Goal: Information Seeking & Learning: Learn about a topic

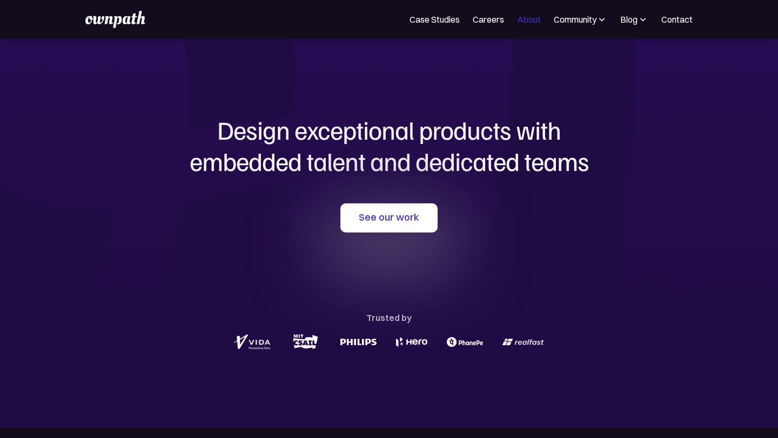
click at [525, 20] on link "About" at bounding box center [529, 19] width 24 height 13
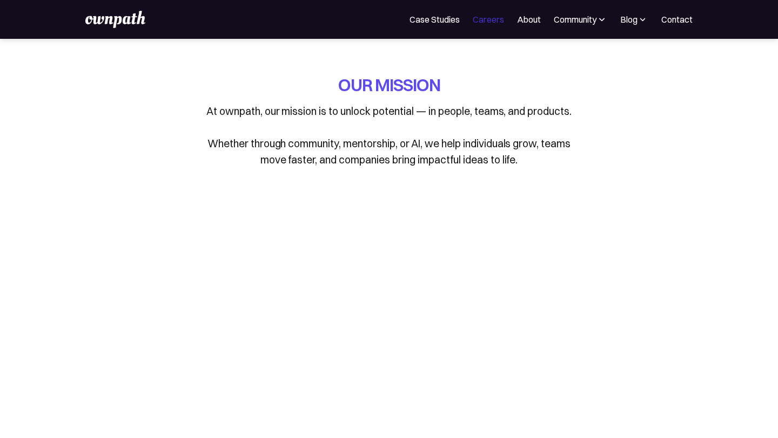
click at [489, 17] on link "Careers" at bounding box center [487, 19] width 31 height 13
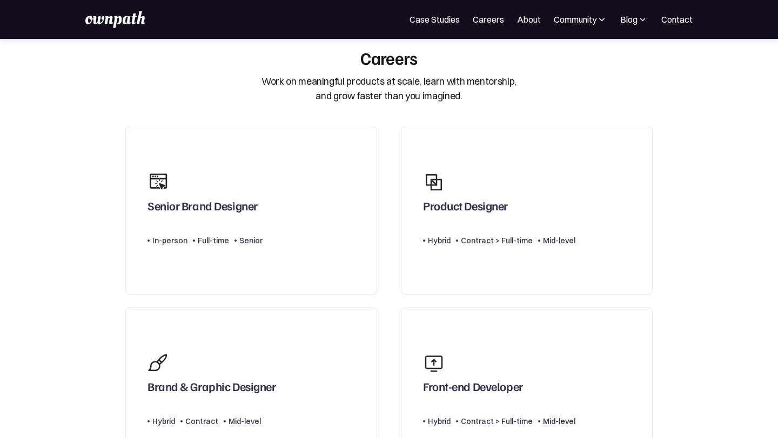
scroll to position [36, 0]
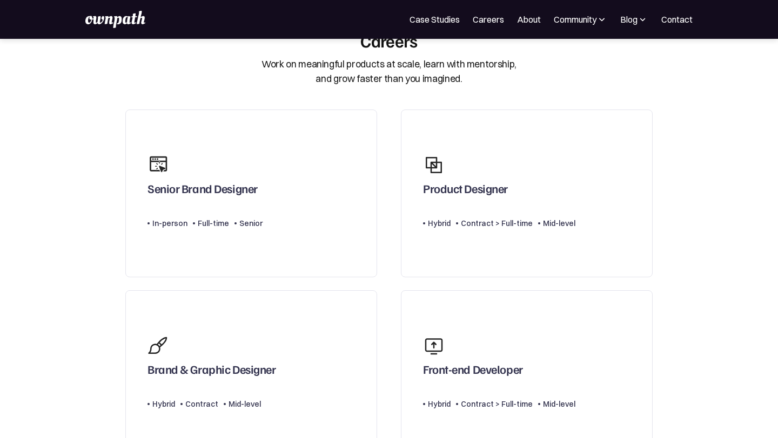
click at [414, 26] on div "For Companies Case Studies Careers About Community Events Resources Design Resi…" at bounding box center [388, 19] width 606 height 17
click at [435, 26] on div "For Companies Case Studies Careers About Community Events Resources Design Resi…" at bounding box center [388, 19] width 606 height 17
click at [435, 24] on link "Case Studies" at bounding box center [434, 19] width 50 height 13
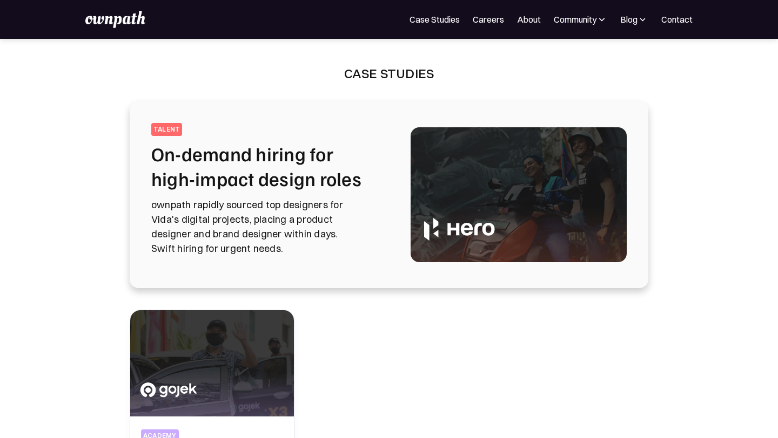
click at [403, 16] on div "For Companies Case Studies Careers About Community Events Resources Design Resi…" at bounding box center [388, 19] width 606 height 17
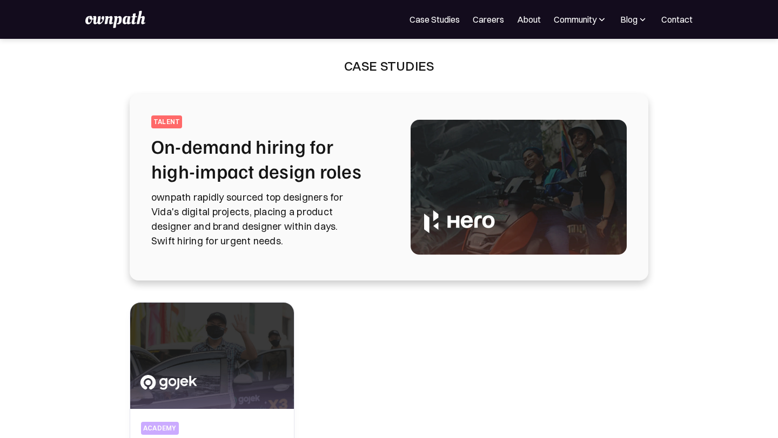
scroll to position [8, 0]
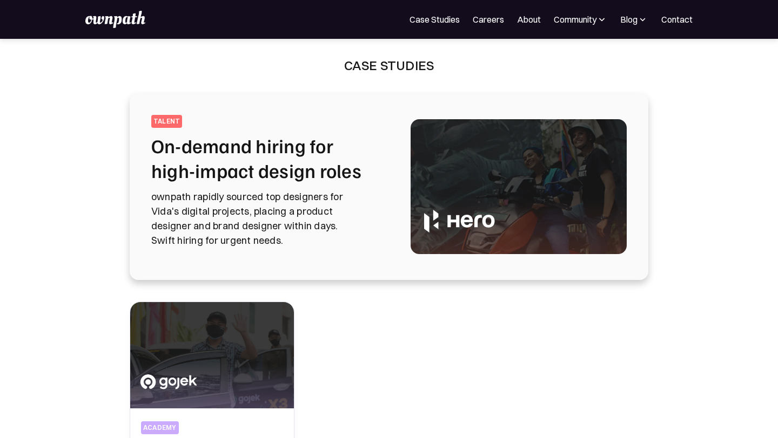
click at [142, 22] on img at bounding box center [114, 19] width 59 height 17
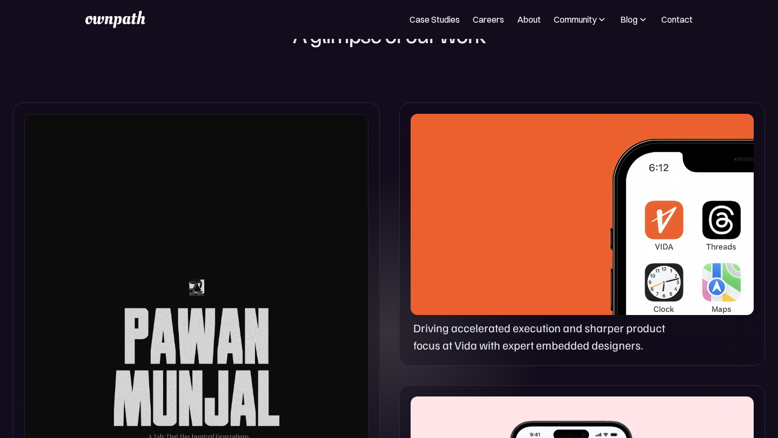
scroll to position [479, 0]
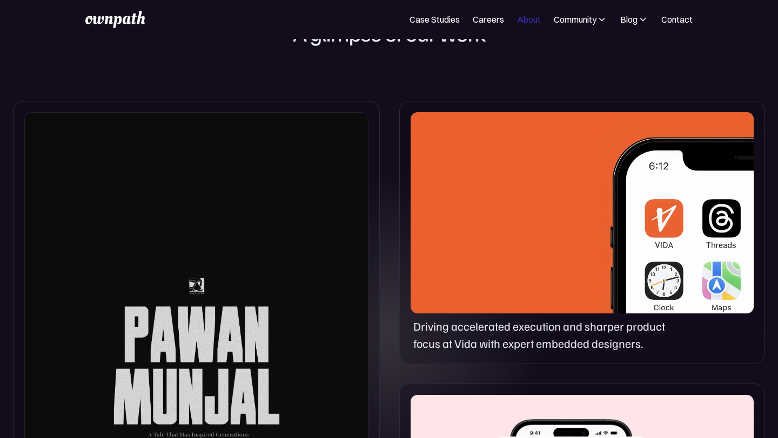
click at [526, 19] on link "About" at bounding box center [529, 19] width 24 height 13
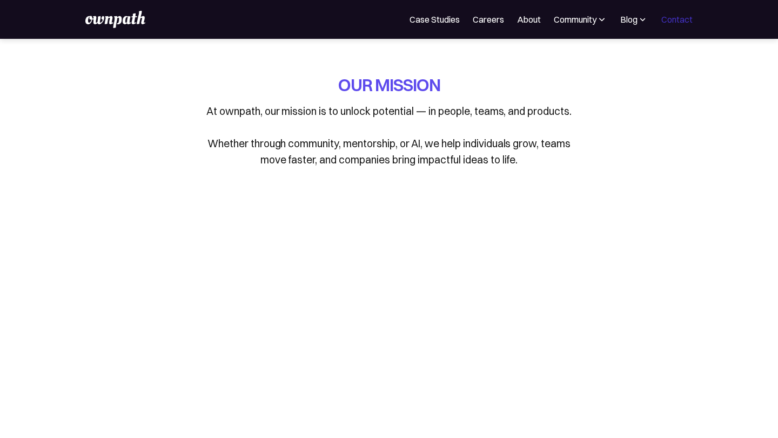
click at [683, 24] on link "Contact" at bounding box center [676, 19] width 31 height 13
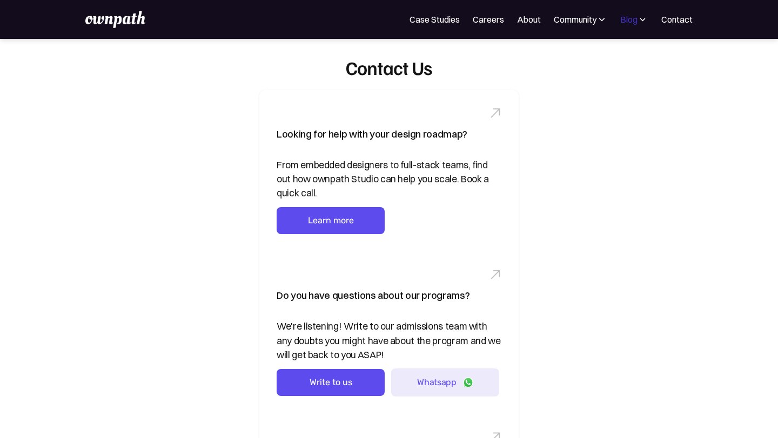
click at [633, 22] on div "Blog" at bounding box center [628, 19] width 17 height 13
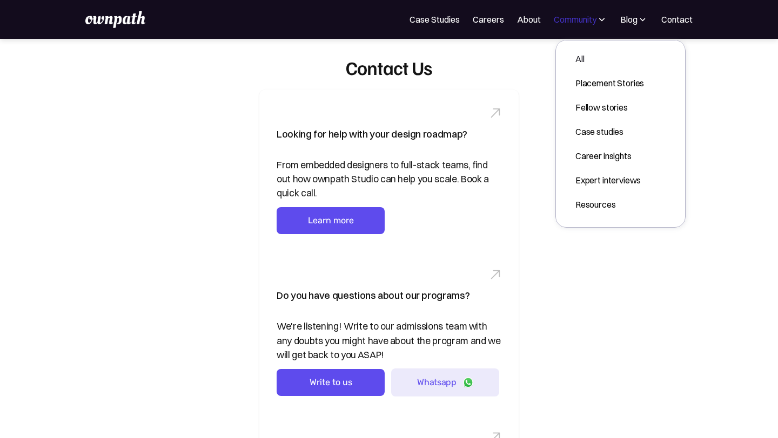
click at [585, 23] on div "Community" at bounding box center [574, 19] width 43 height 13
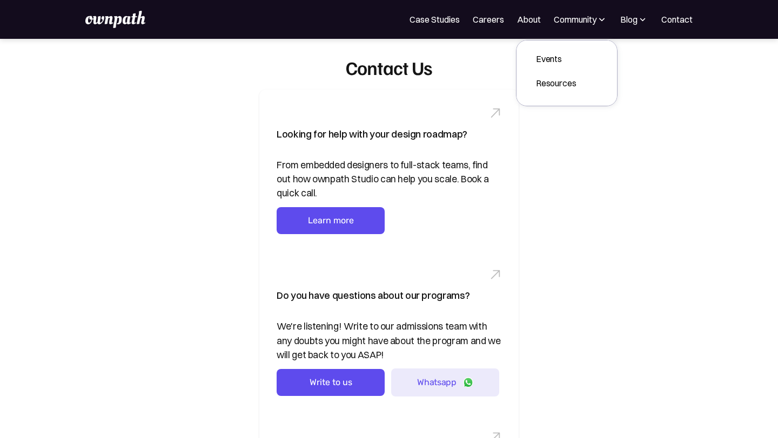
click at [513, 20] on nav "For Companies Case Studies Careers About Community Events Resources Design Resi…" at bounding box center [550, 19] width 283 height 13
click at [522, 18] on link "About" at bounding box center [529, 19] width 24 height 13
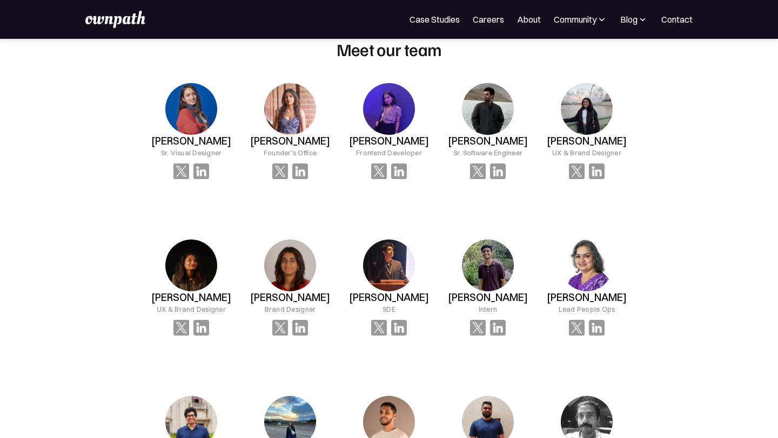
scroll to position [752, 0]
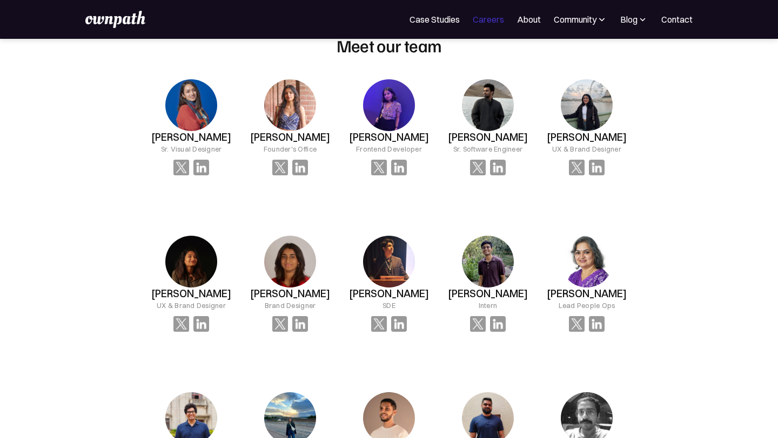
click at [480, 19] on link "Careers" at bounding box center [487, 19] width 31 height 13
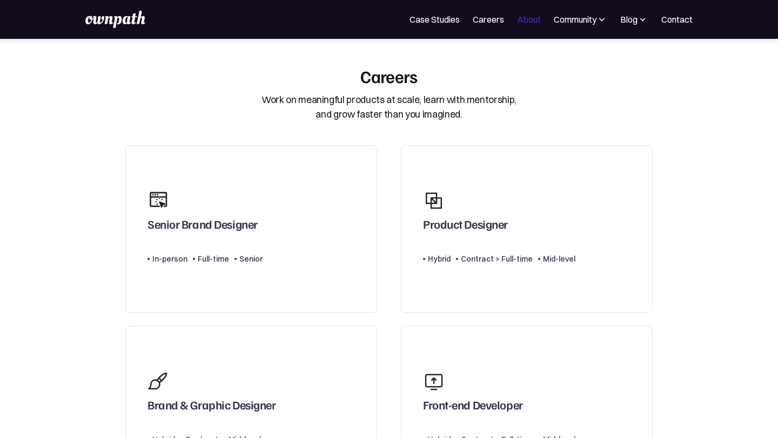
click at [523, 19] on link "About" at bounding box center [529, 19] width 24 height 13
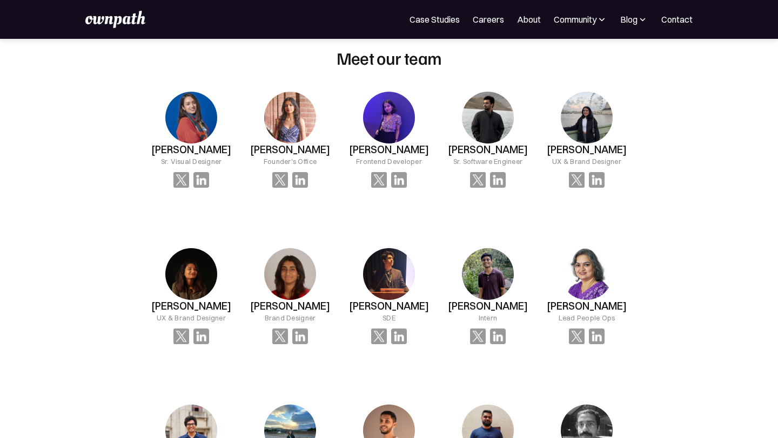
scroll to position [738, 0]
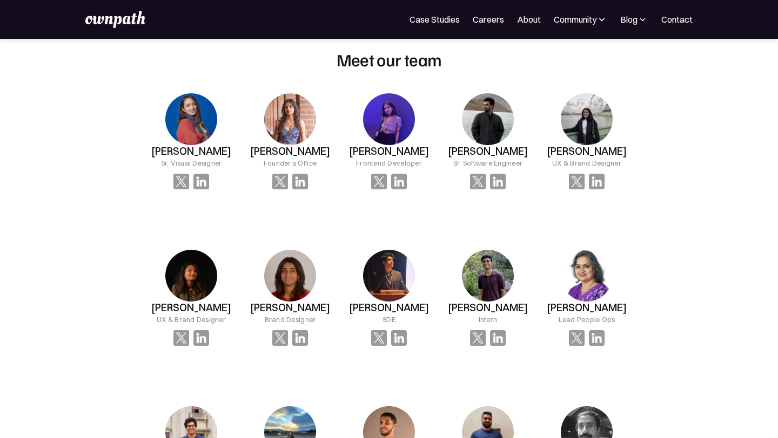
click at [197, 168] on div "Sr. Visual Designer" at bounding box center [191, 163] width 61 height 11
click at [410, 25] on link "Case Studies" at bounding box center [434, 19] width 50 height 13
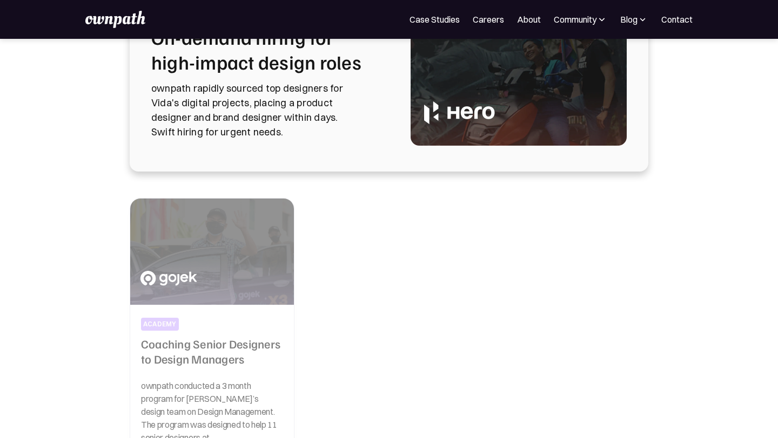
scroll to position [147, 0]
